Goal: Book appointment/travel/reservation

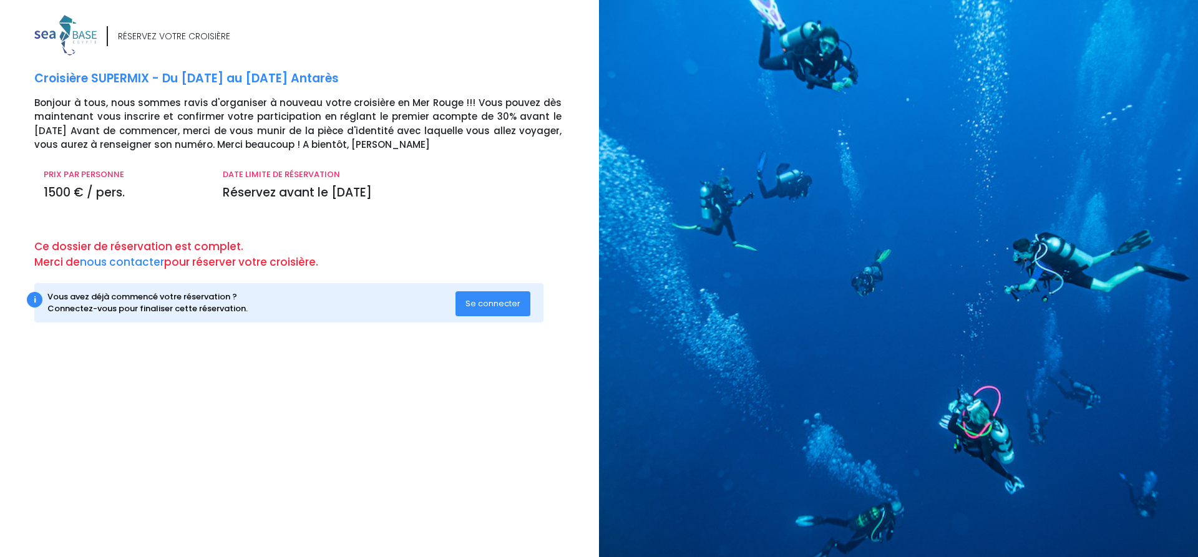
click at [497, 306] on span "Se connecter" at bounding box center [492, 304] width 55 height 12
click at [500, 304] on span "Se connecter" at bounding box center [492, 304] width 55 height 12
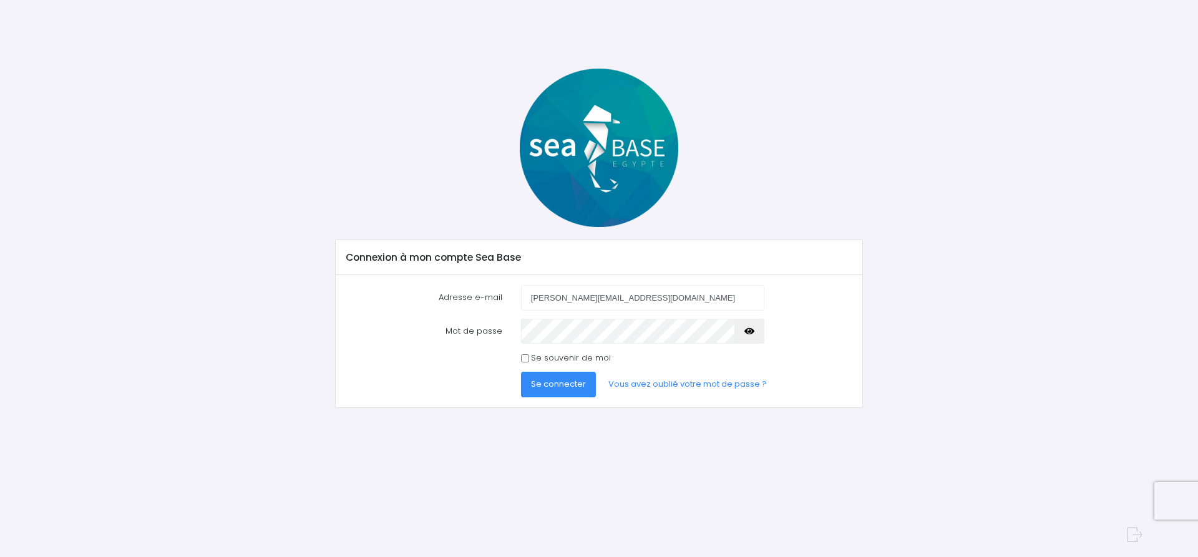
type input "[PERSON_NAME][EMAIL_ADDRESS][DOMAIN_NAME]"
click at [554, 384] on span "Se connecter" at bounding box center [558, 384] width 55 height 12
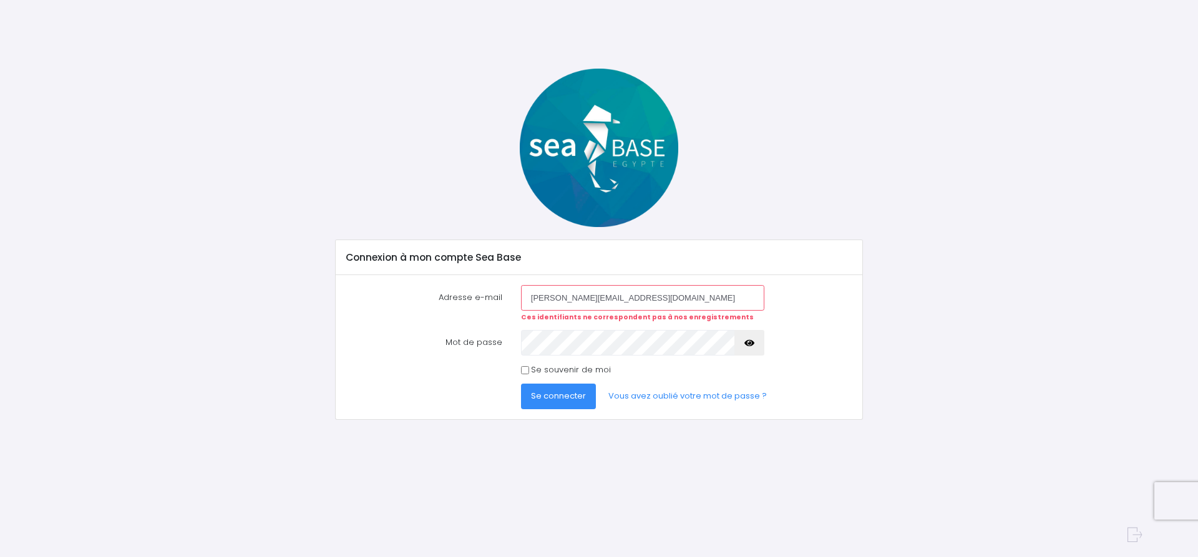
click at [553, 400] on span "Se connecter" at bounding box center [558, 396] width 55 height 12
click at [548, 399] on span "Se connecter" at bounding box center [558, 396] width 55 height 12
click at [660, 397] on link "Vous avez oublié votre mot de passe ?" at bounding box center [687, 396] width 178 height 25
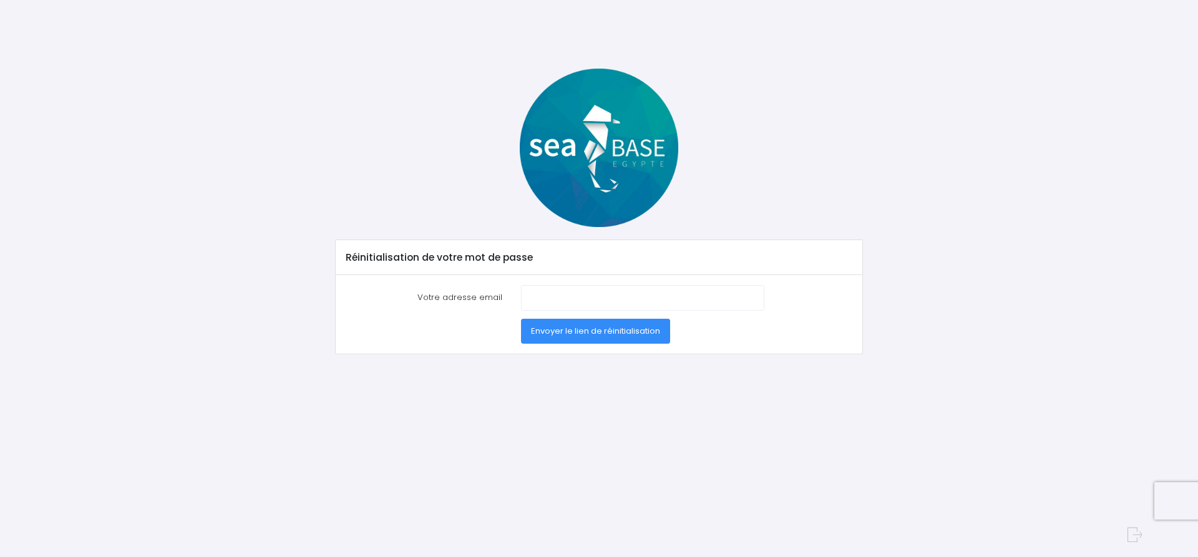
click at [578, 331] on span "Envoyer le lien de réinitialisation" at bounding box center [595, 331] width 129 height 12
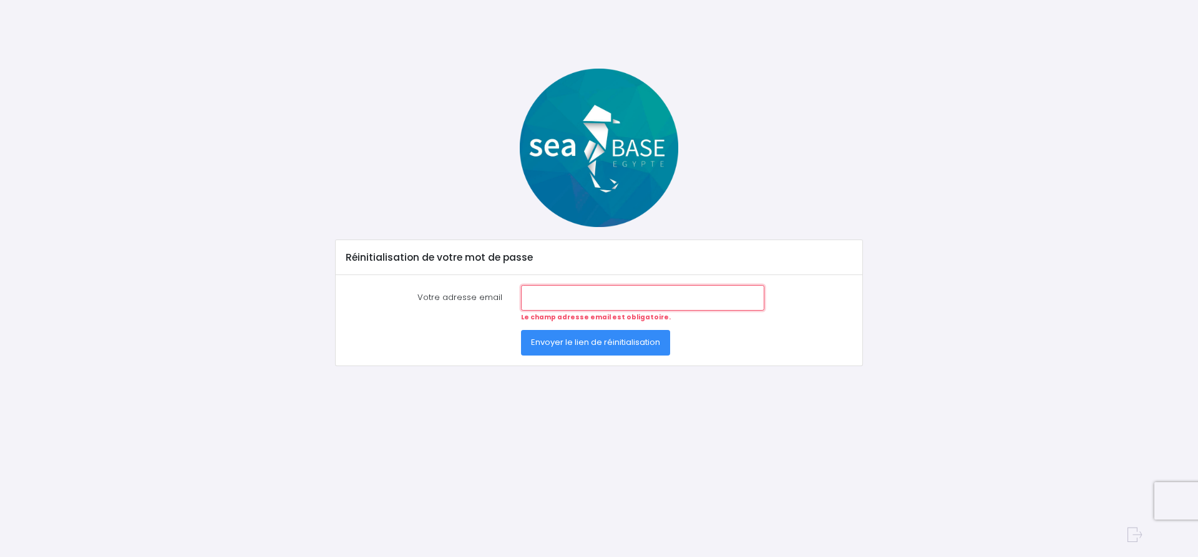
click at [547, 297] on input "Votre adresse email" at bounding box center [642, 297] width 243 height 25
type input "[EMAIL_ADDRESS][DOMAIN_NAME]"
click at [590, 342] on span "Envoyer le lien de réinitialisation" at bounding box center [595, 342] width 129 height 12
click at [546, 294] on input "[EMAIL_ADDRESS][DOMAIN_NAME]" at bounding box center [642, 297] width 243 height 25
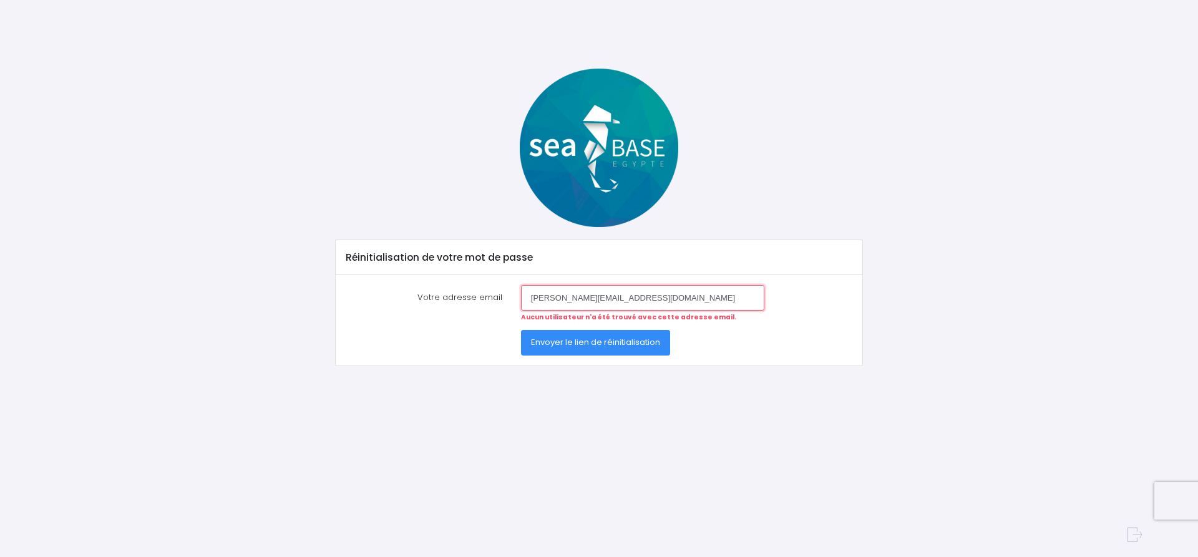
type input "jean-marc.leguern@orange.fr"
click at [610, 346] on span "Envoyer le lien de réinitialisation" at bounding box center [595, 342] width 129 height 12
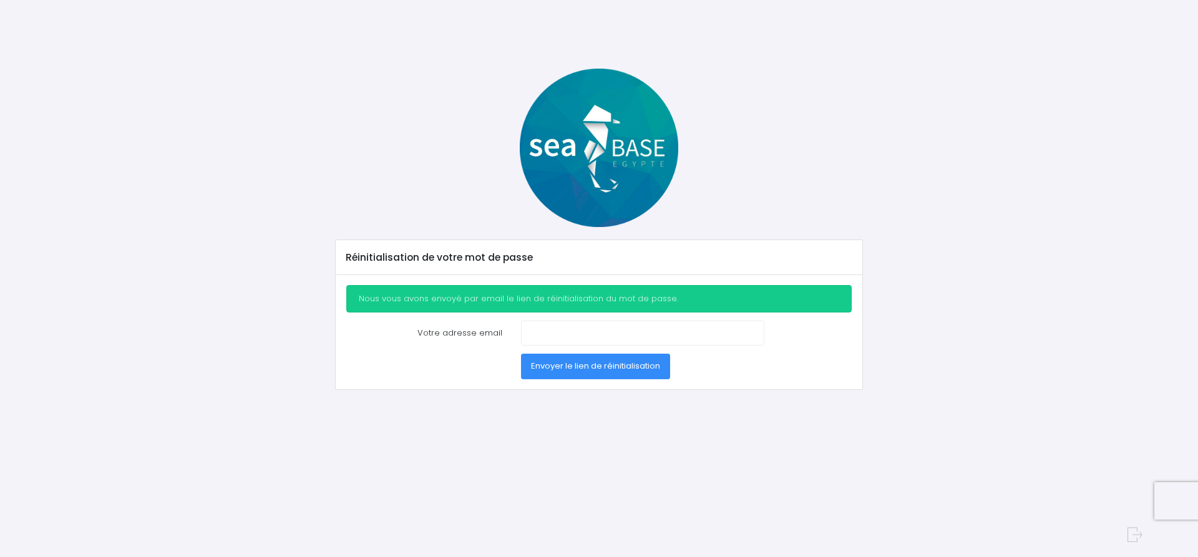
click at [452, 331] on label "Votre adresse email" at bounding box center [424, 333] width 175 height 25
click at [521, 331] on input "Votre adresse email" at bounding box center [642, 333] width 243 height 25
type input "[EMAIL_ADDRESS][DOMAIN_NAME]"
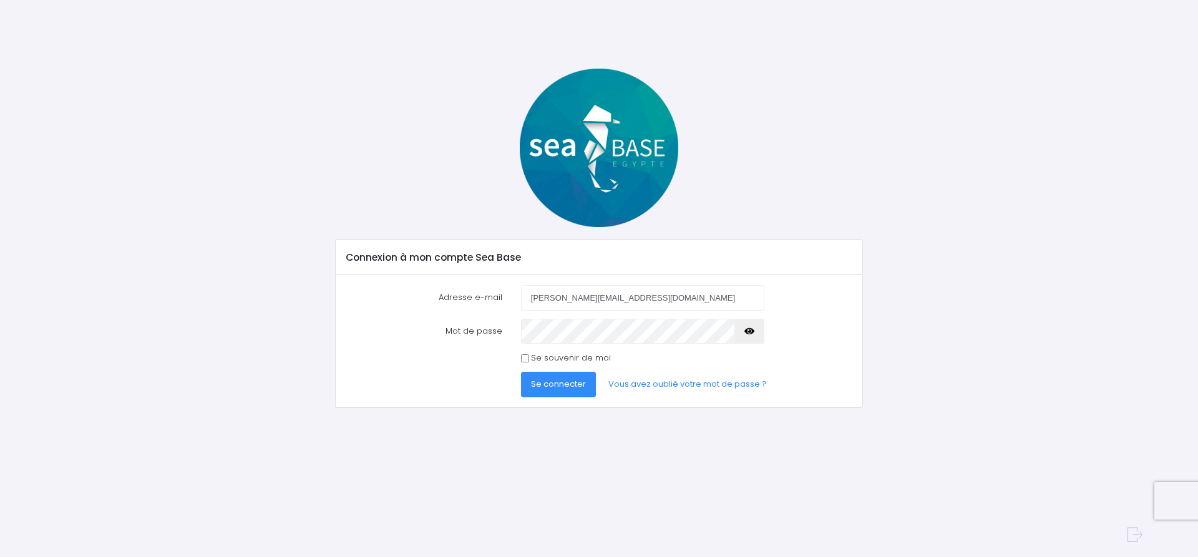
type input "[PERSON_NAME][EMAIL_ADDRESS][DOMAIN_NAME]"
click at [554, 387] on span "Se connecter" at bounding box center [558, 384] width 55 height 12
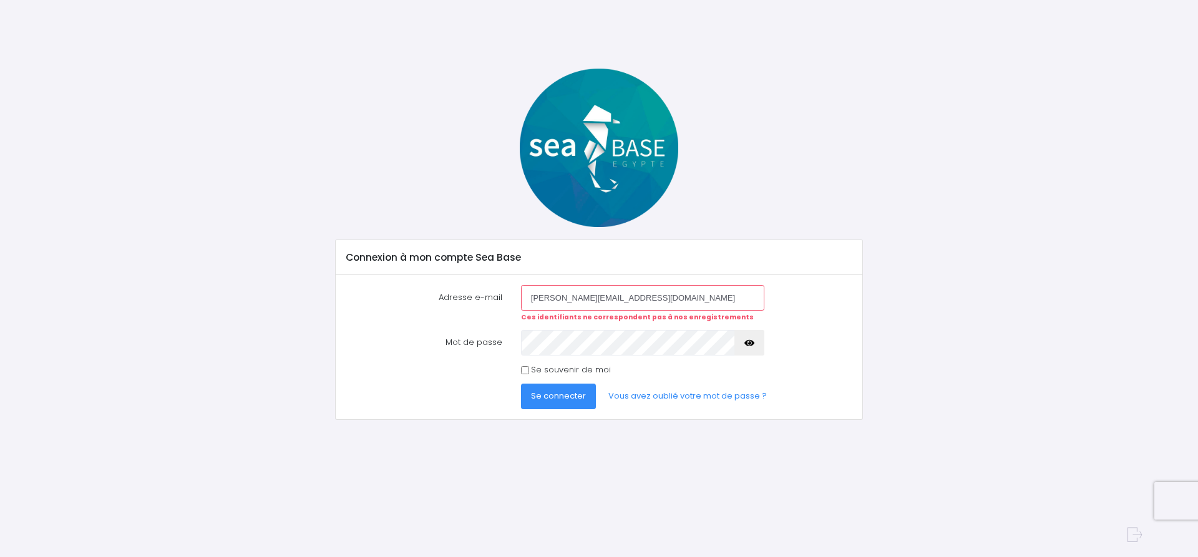
click at [556, 400] on span "Se connecter" at bounding box center [558, 396] width 55 height 12
click at [561, 402] on button "Se connecter" at bounding box center [558, 396] width 75 height 25
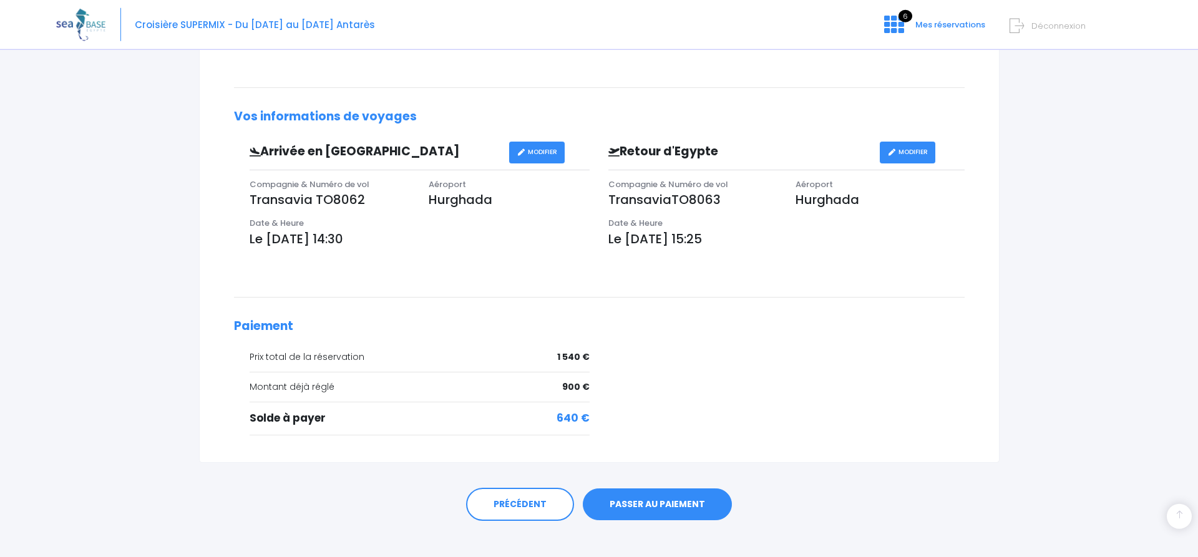
scroll to position [321, 0]
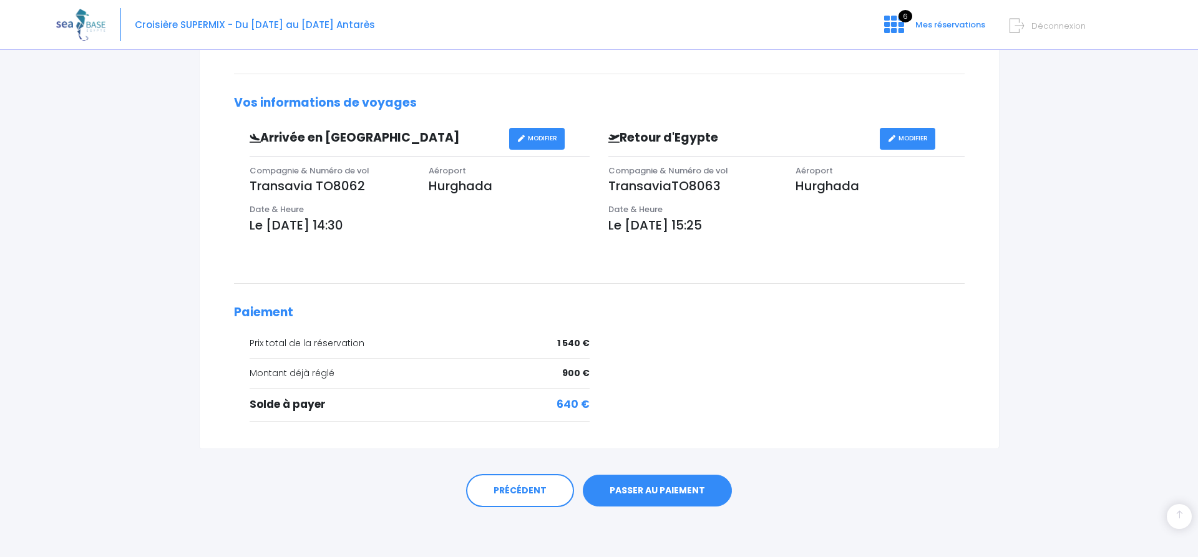
click at [656, 496] on link "PASSER AU PAIEMENT" at bounding box center [657, 491] width 149 height 32
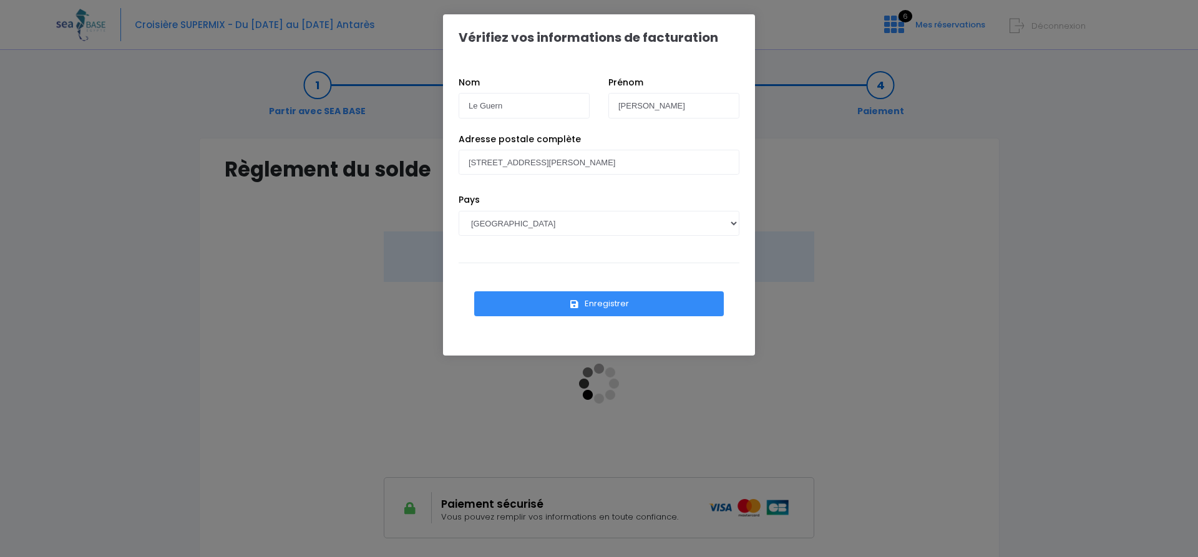
click at [603, 308] on button "Enregistrer" at bounding box center [598, 303] width 249 height 25
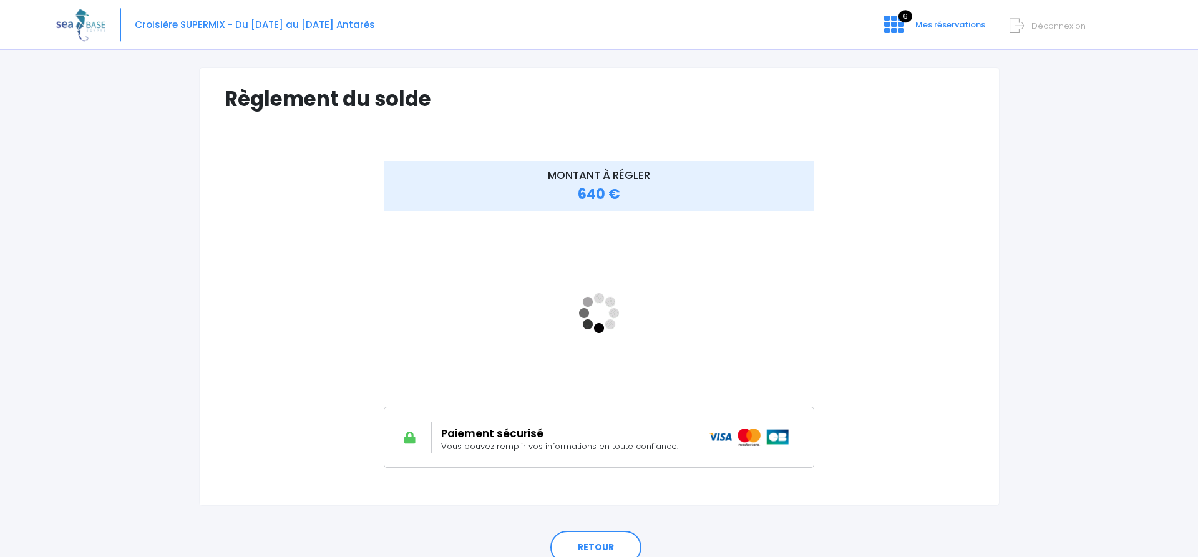
scroll to position [127, 0]
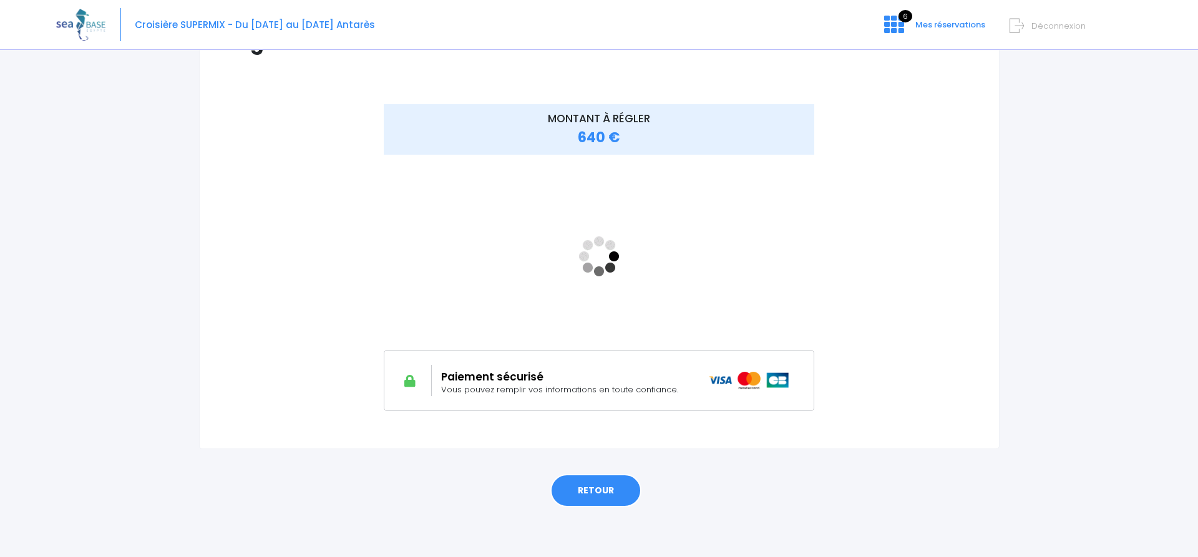
click at [584, 490] on link "RETOUR" at bounding box center [595, 491] width 91 height 34
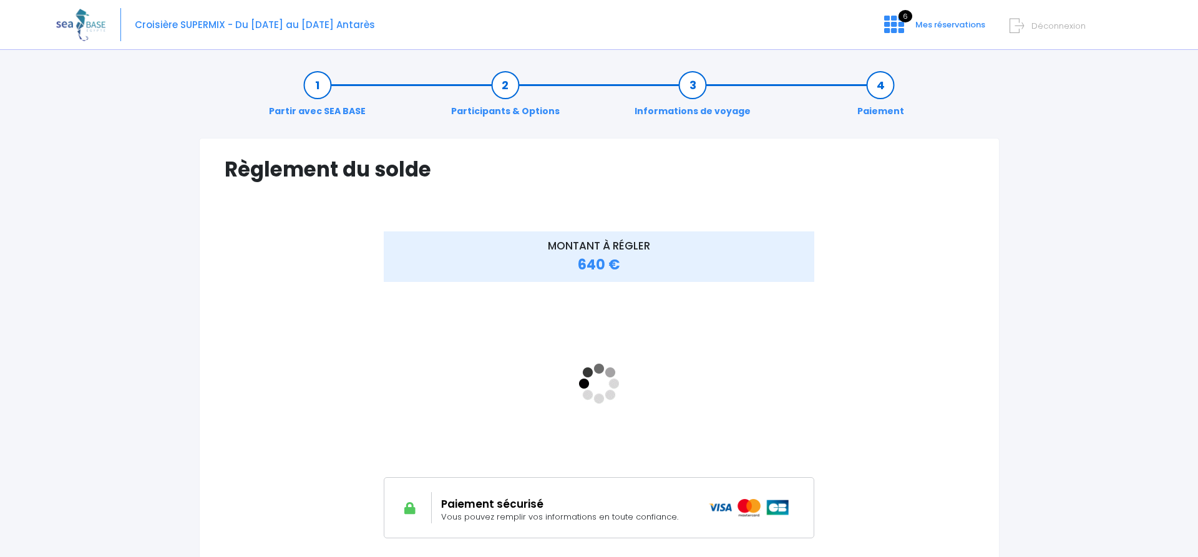
scroll to position [127, 0]
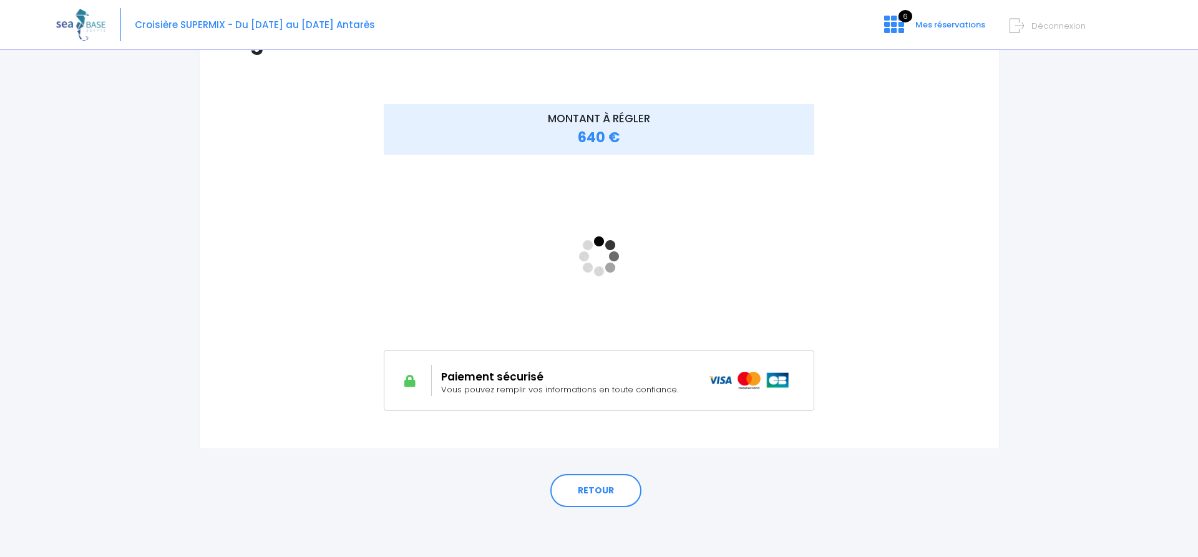
click at [629, 136] on div "MONTANT À RÉGLER 640 €" at bounding box center [599, 129] width 431 height 51
click at [604, 480] on link "RETOUR" at bounding box center [595, 491] width 91 height 34
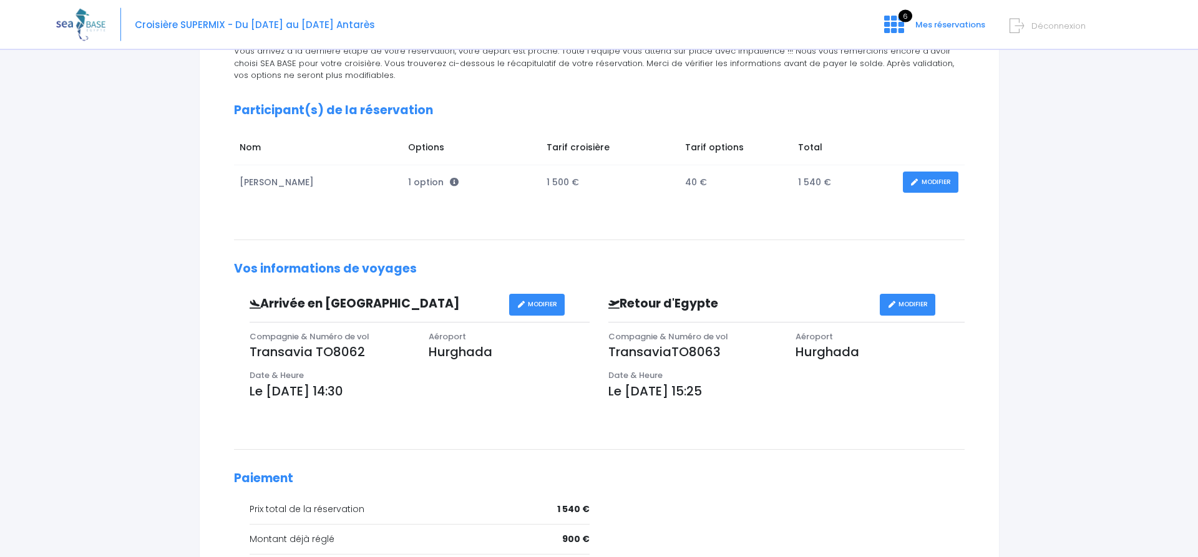
scroll to position [321, 0]
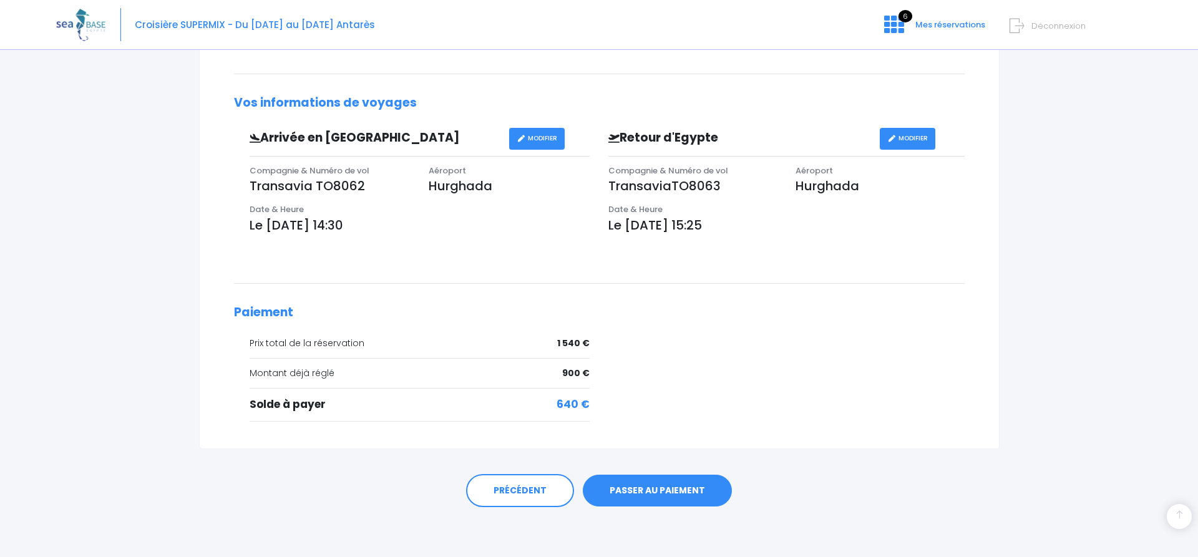
click at [656, 494] on link "PASSER AU PAIEMENT" at bounding box center [657, 491] width 149 height 32
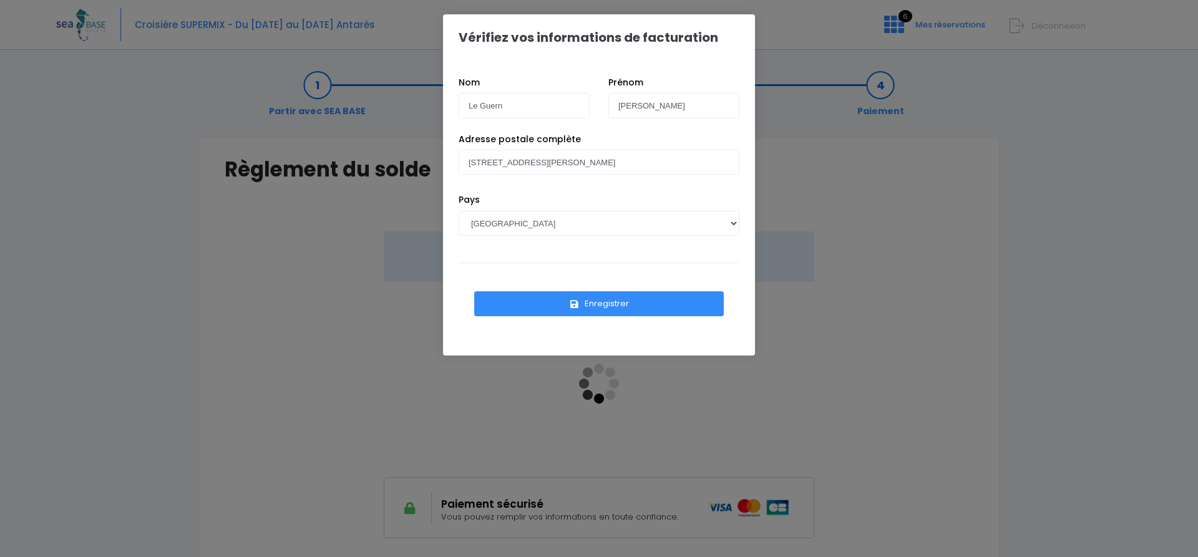
click at [607, 306] on button "Enregistrer" at bounding box center [598, 303] width 249 height 25
